Goal: Information Seeking & Learning: Understand process/instructions

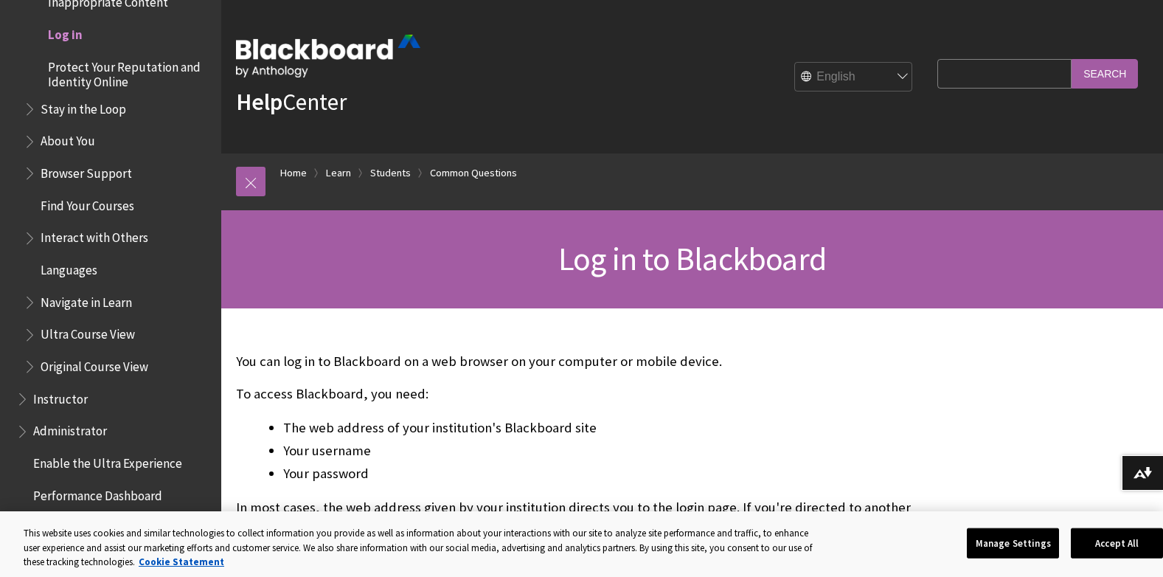
click at [69, 34] on span "Log in" at bounding box center [65, 32] width 35 height 20
click at [60, 398] on span "Instructor" at bounding box center [60, 396] width 55 height 20
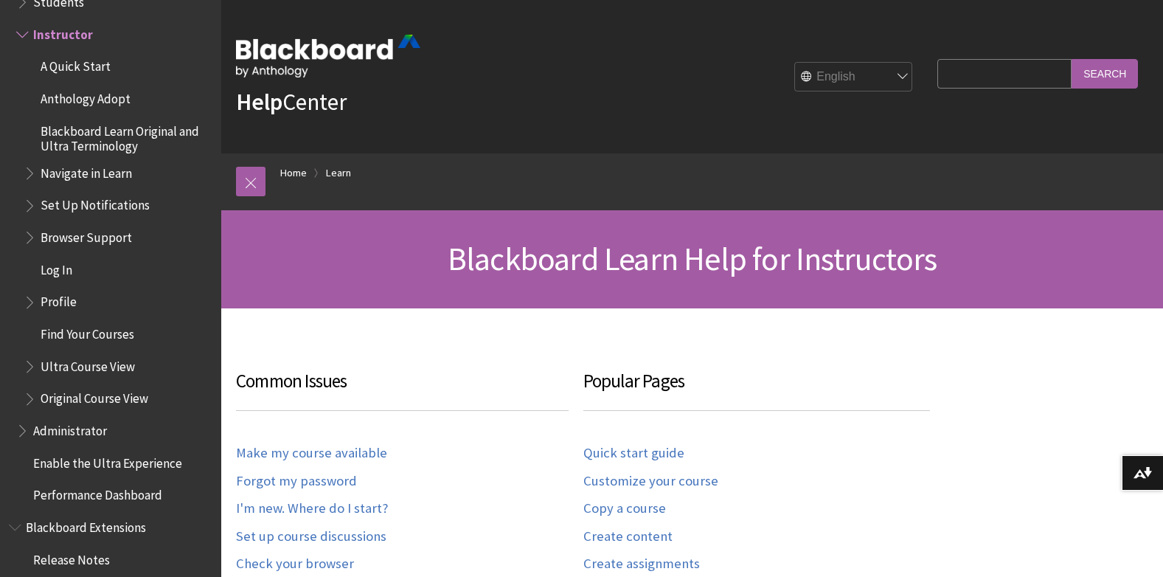
click at [55, 268] on span "Log In" at bounding box center [57, 267] width 32 height 20
